Goal: Navigation & Orientation: Understand site structure

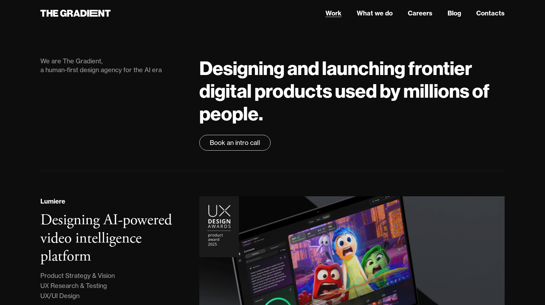
click at [335, 15] on link "Work" at bounding box center [334, 13] width 16 height 9
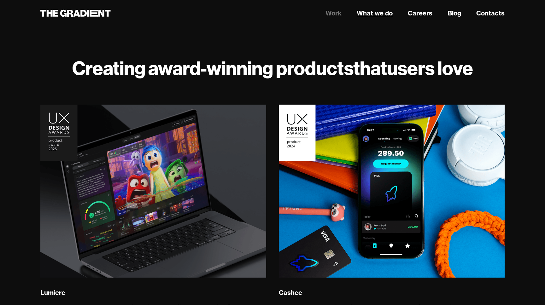
click at [373, 10] on link "What we do" at bounding box center [375, 13] width 36 height 9
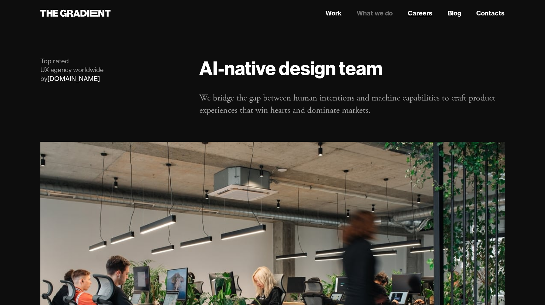
click at [419, 15] on link "Careers" at bounding box center [420, 13] width 25 height 9
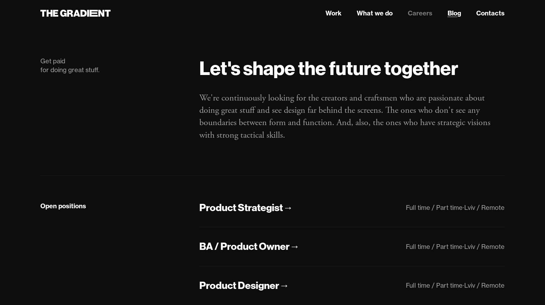
click at [454, 11] on link "Blog" at bounding box center [455, 13] width 14 height 9
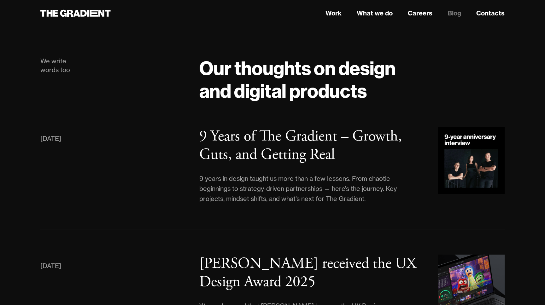
click at [490, 15] on link "Contacts" at bounding box center [490, 13] width 28 height 9
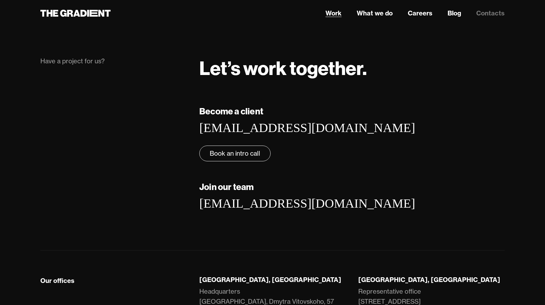
click at [331, 10] on link "Work" at bounding box center [334, 13] width 16 height 9
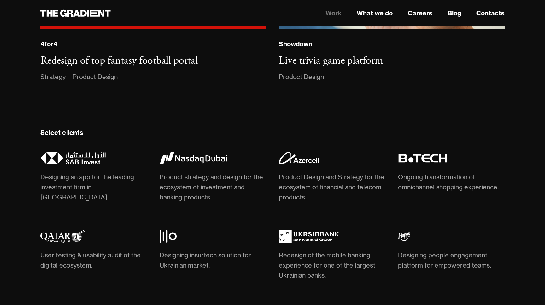
scroll to position [1896, 0]
